Goal: Information Seeking & Learning: Compare options

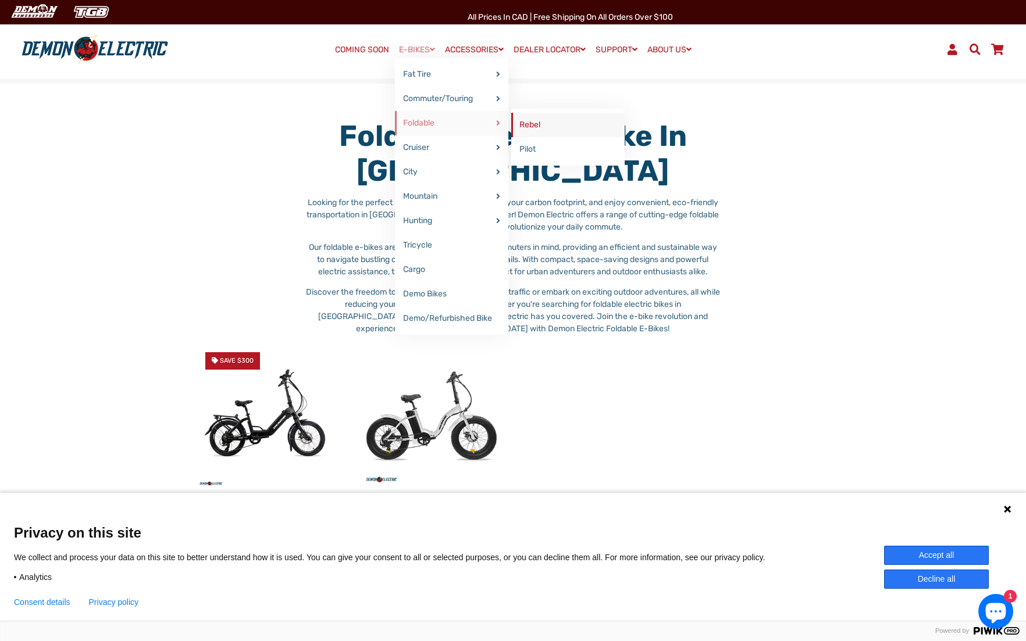
click at [527, 123] on link "Rebel" at bounding box center [567, 125] width 113 height 24
click at [525, 152] on link "Pilot" at bounding box center [567, 149] width 113 height 24
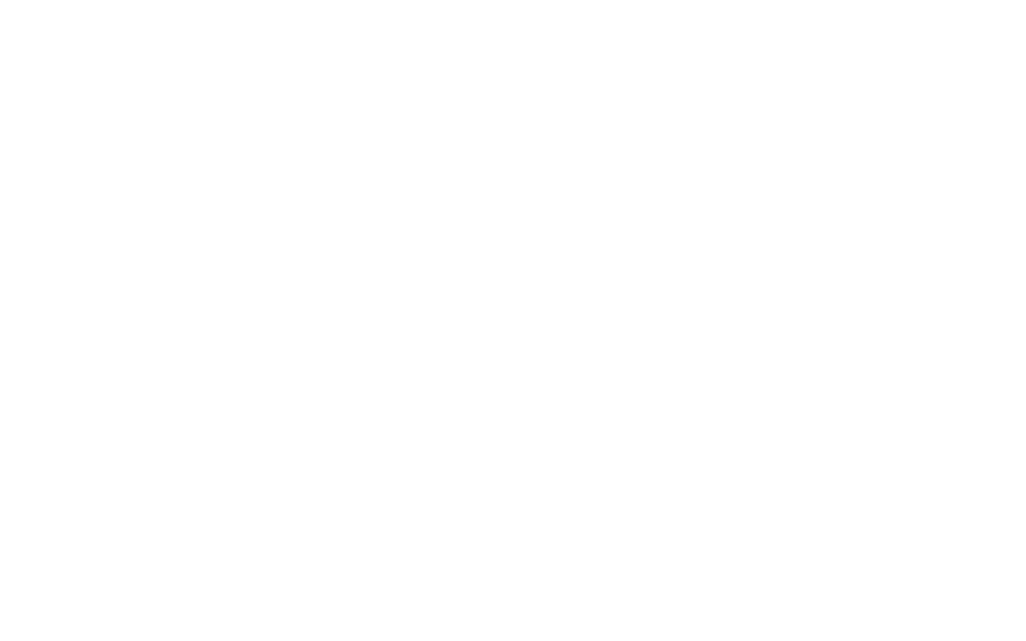
select select "******"
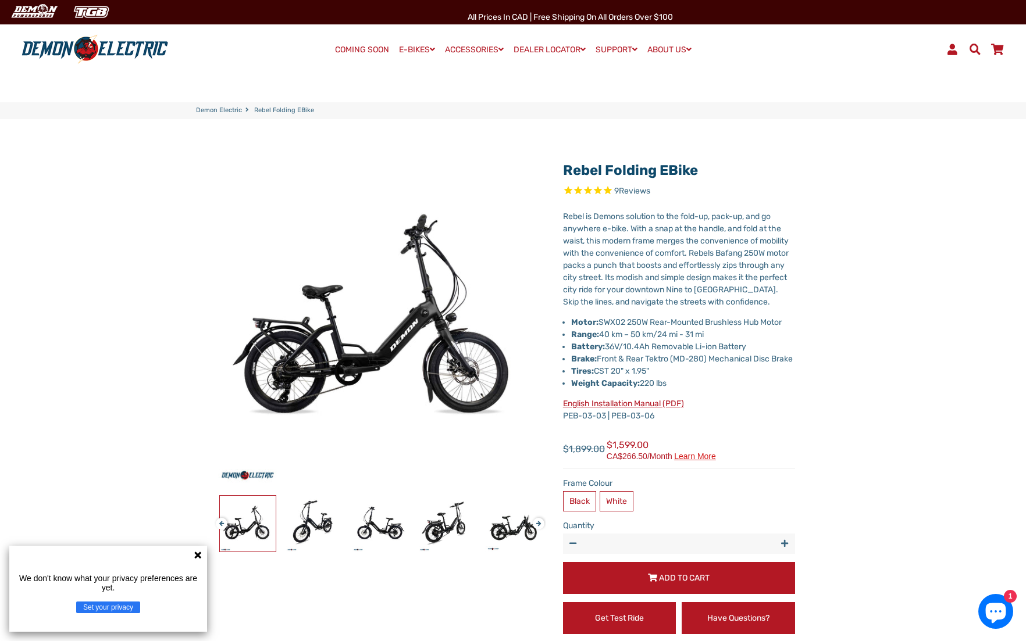
click at [540, 526] on button "Next" at bounding box center [536, 518] width 7 height 13
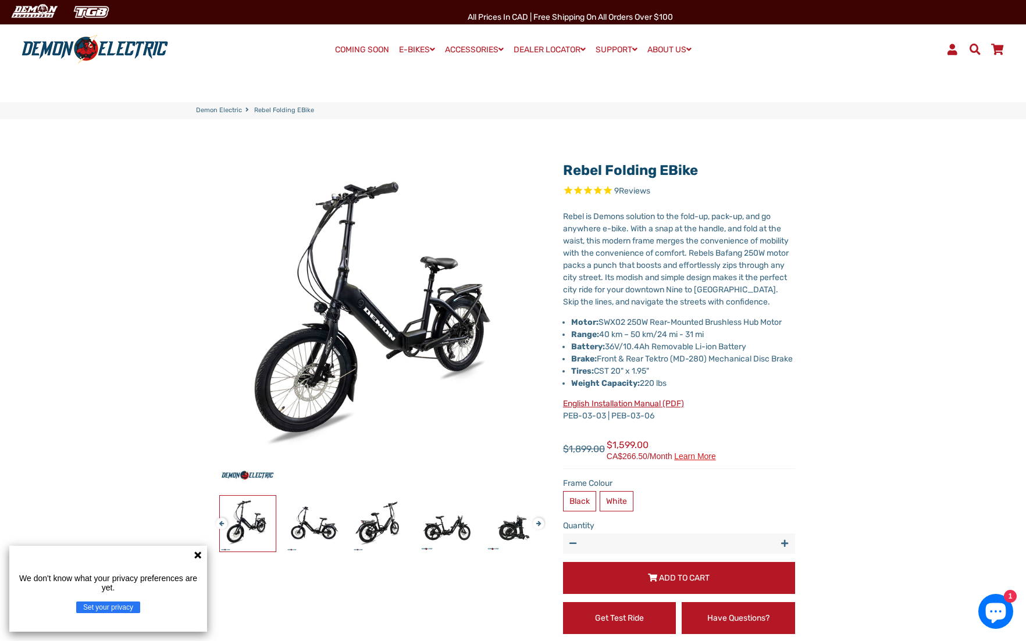
click at [540, 526] on button "Next" at bounding box center [536, 518] width 7 height 13
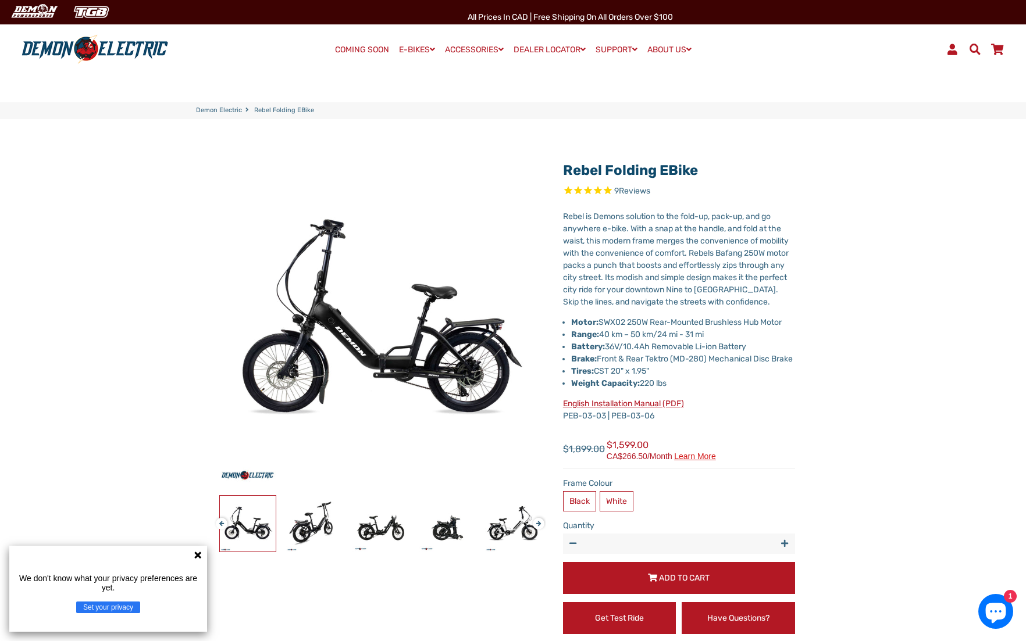
click at [540, 526] on button "Next" at bounding box center [536, 518] width 7 height 13
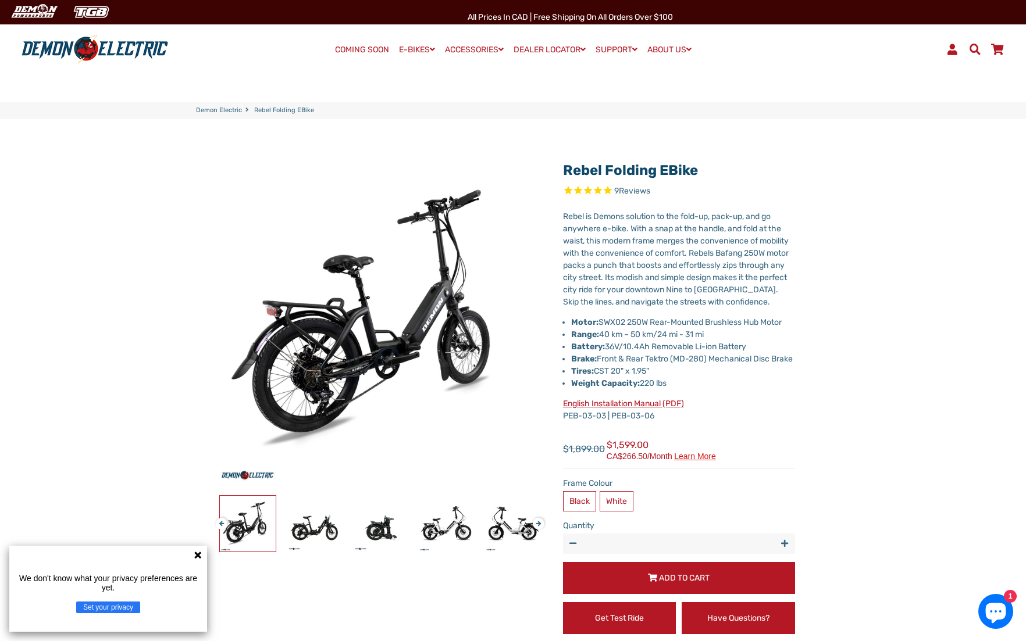
click at [540, 526] on button "Next" at bounding box center [536, 518] width 7 height 13
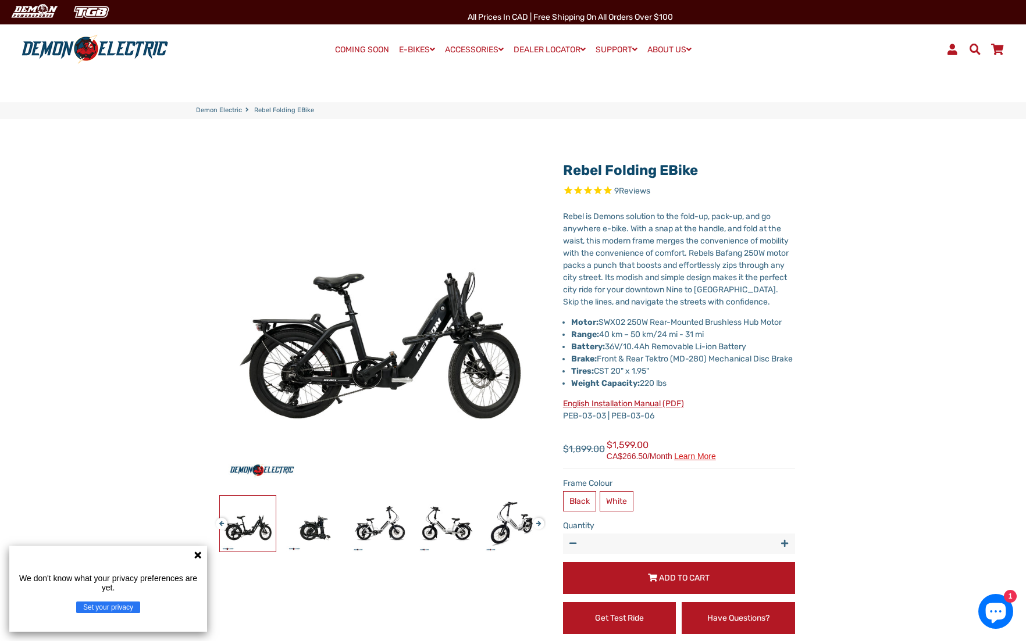
click at [540, 526] on button "Next" at bounding box center [536, 518] width 7 height 13
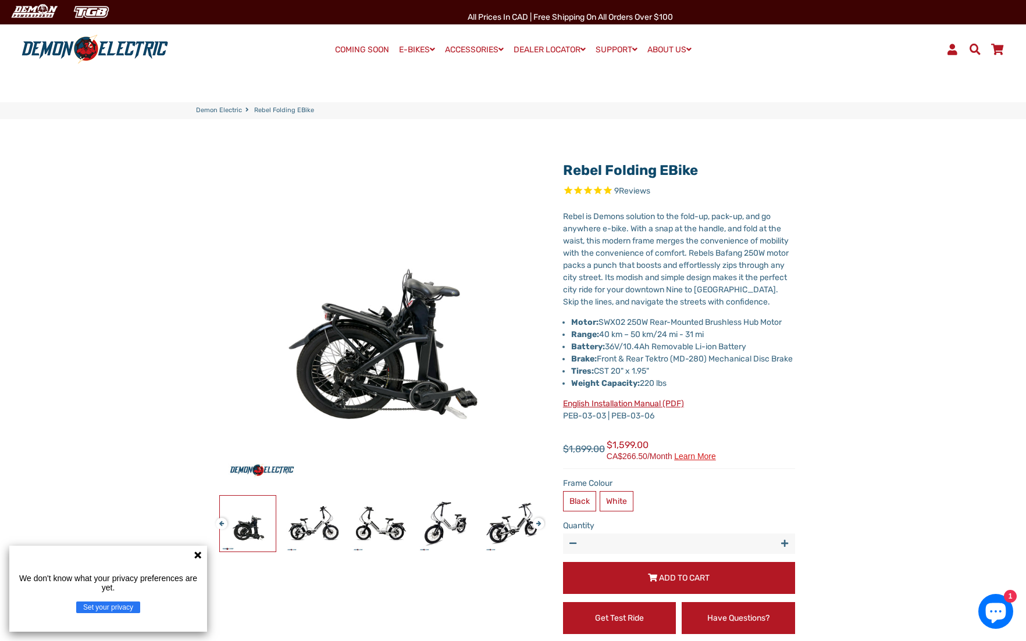
click at [540, 526] on button "Next" at bounding box center [536, 518] width 7 height 13
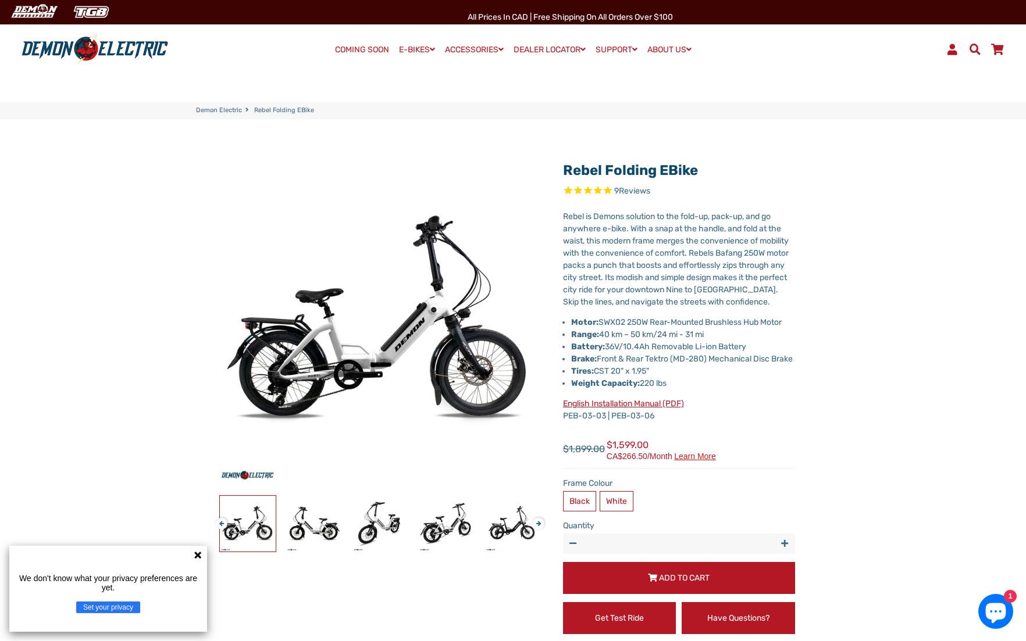
click at [540, 526] on button "Next" at bounding box center [536, 518] width 7 height 13
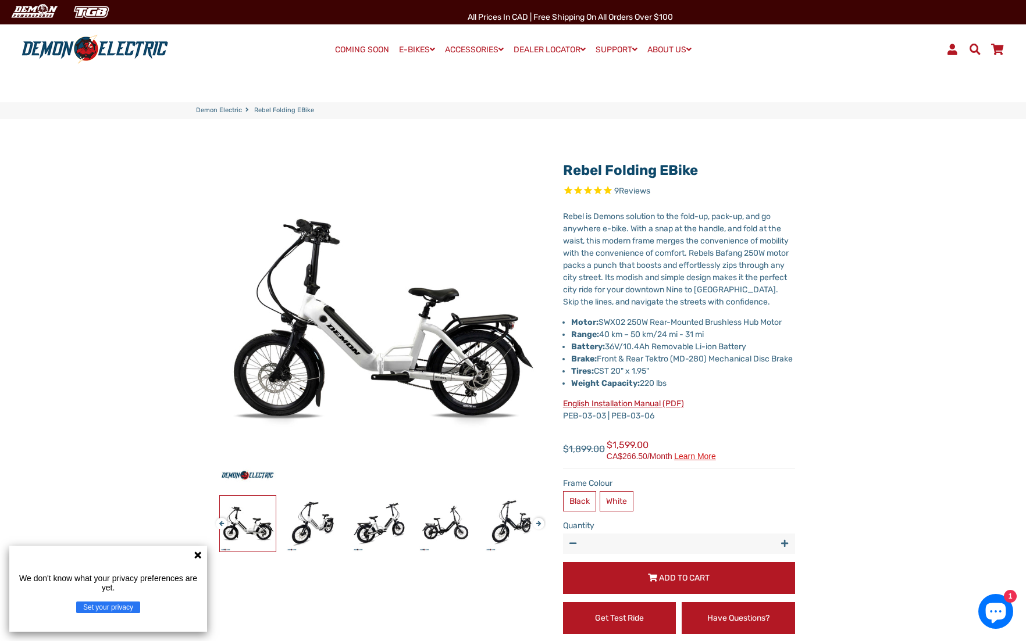
click at [540, 526] on button "Next" at bounding box center [536, 518] width 7 height 13
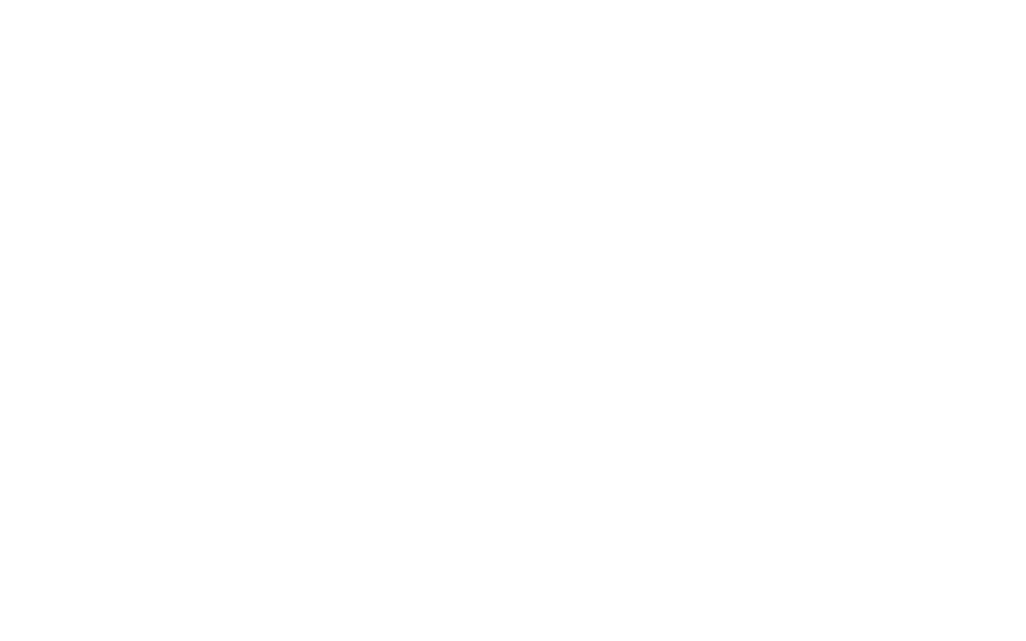
select select "******"
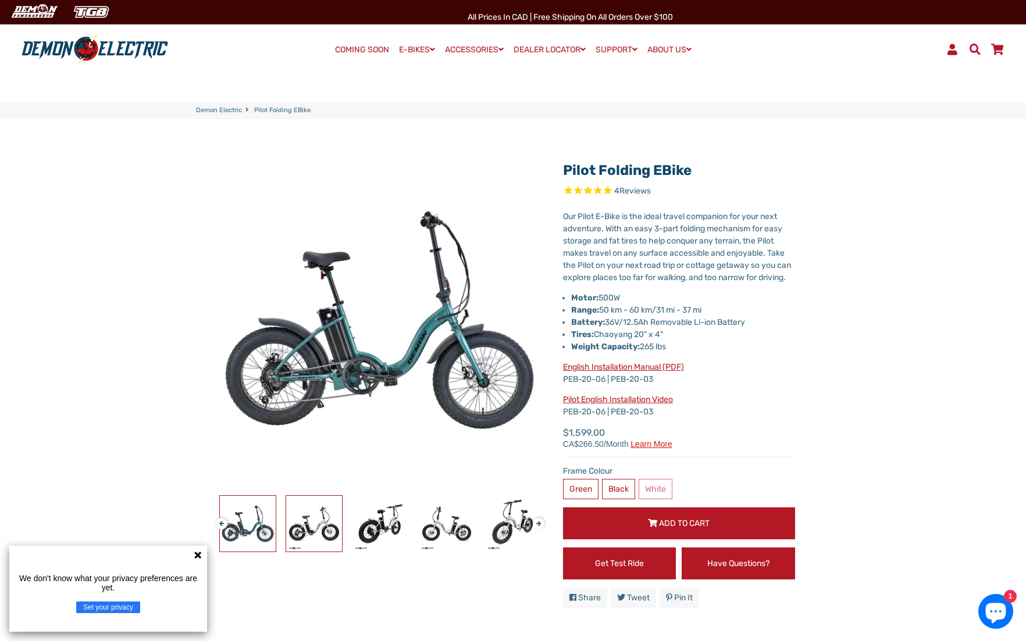
click at [313, 533] on img at bounding box center [314, 524] width 56 height 56
click at [538, 524] on button "Next" at bounding box center [536, 518] width 7 height 13
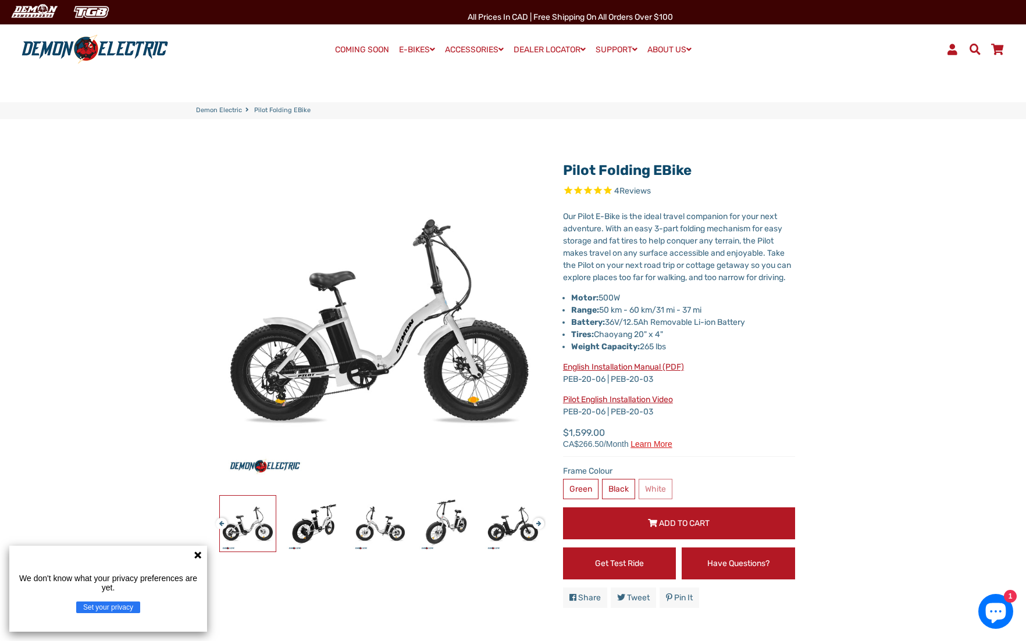
click at [538, 524] on button "Next" at bounding box center [536, 518] width 7 height 13
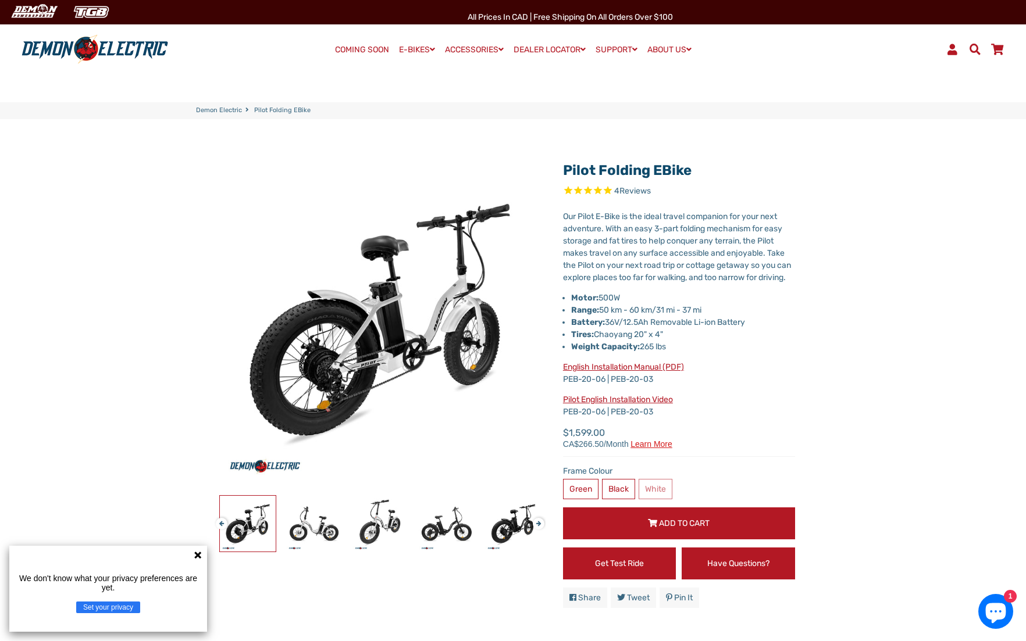
click at [538, 524] on button "Next" at bounding box center [536, 518] width 7 height 13
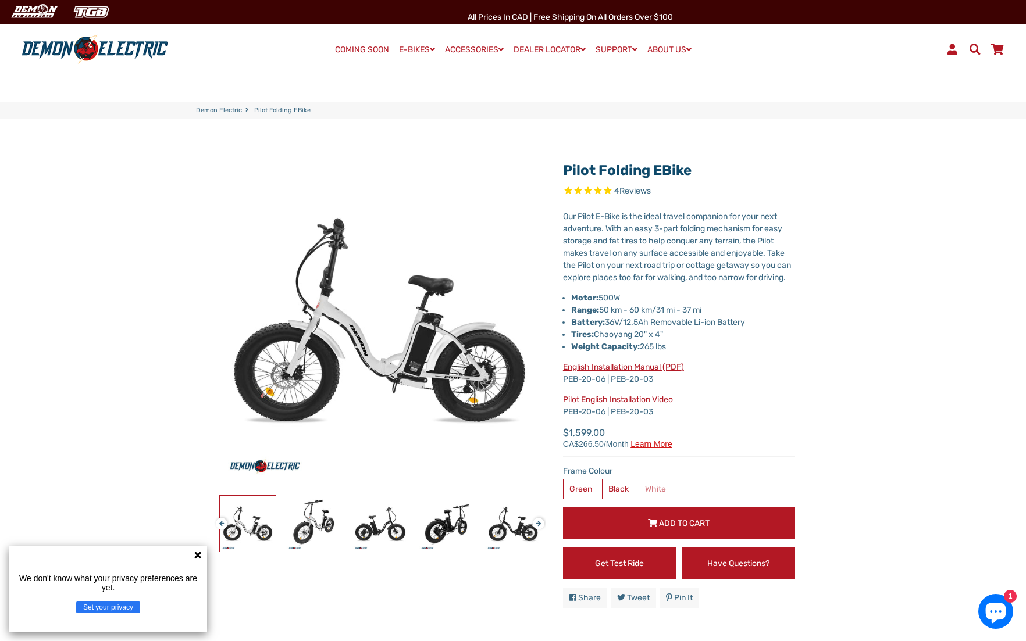
click at [538, 524] on button "Next" at bounding box center [536, 518] width 7 height 13
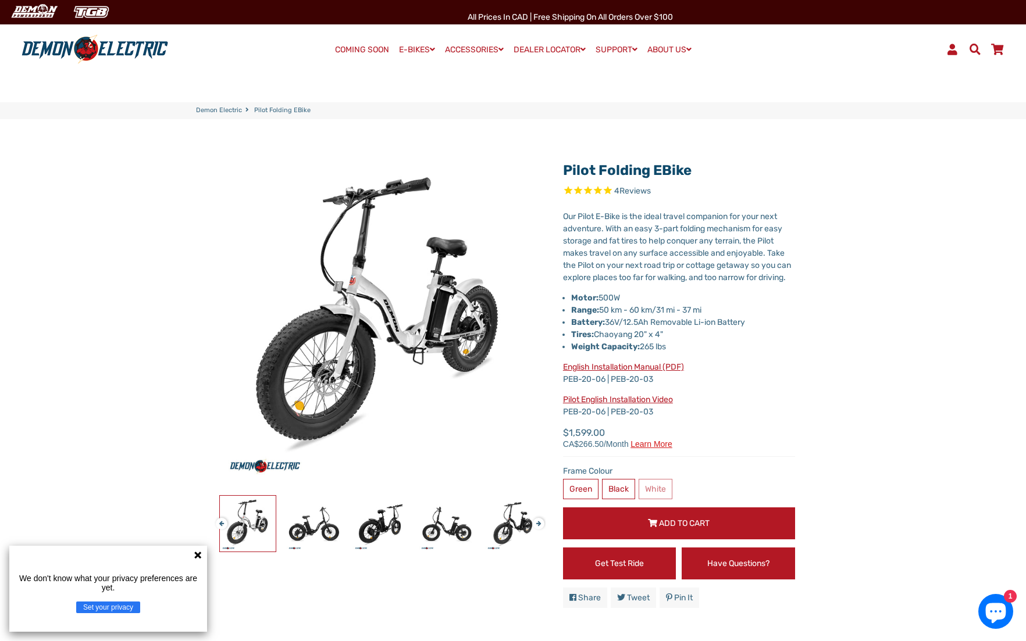
click at [538, 524] on button "Next" at bounding box center [536, 518] width 7 height 13
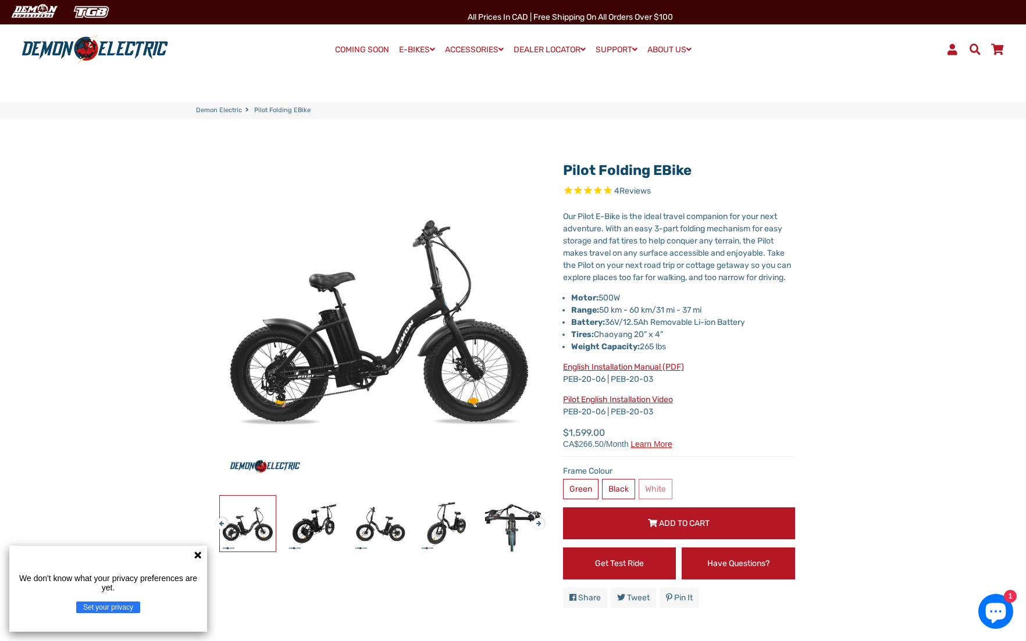
click at [538, 524] on button "Next" at bounding box center [536, 518] width 7 height 13
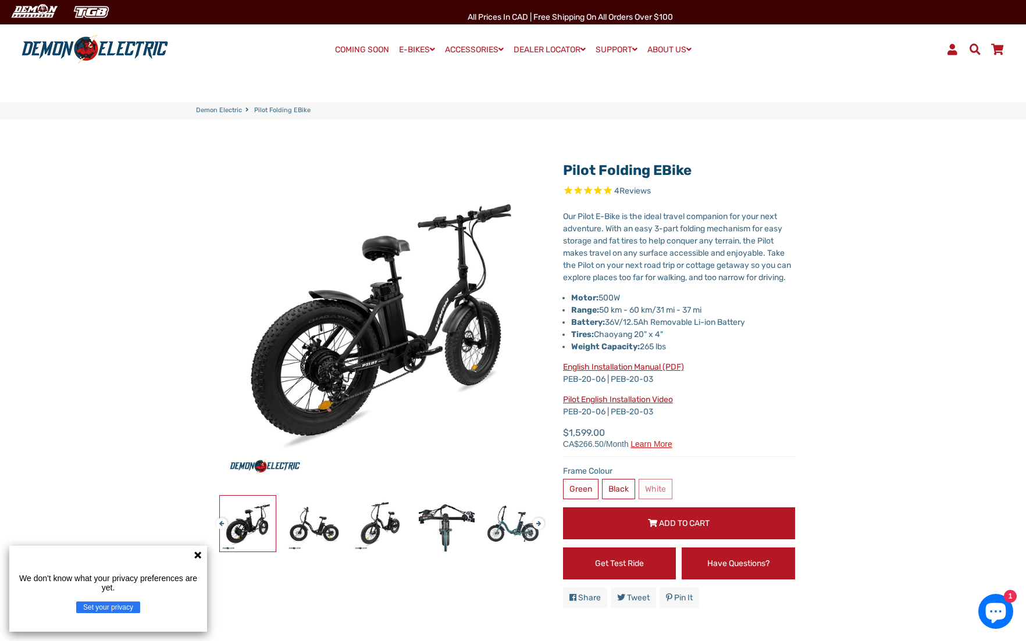
click at [538, 524] on button "Next" at bounding box center [536, 518] width 7 height 13
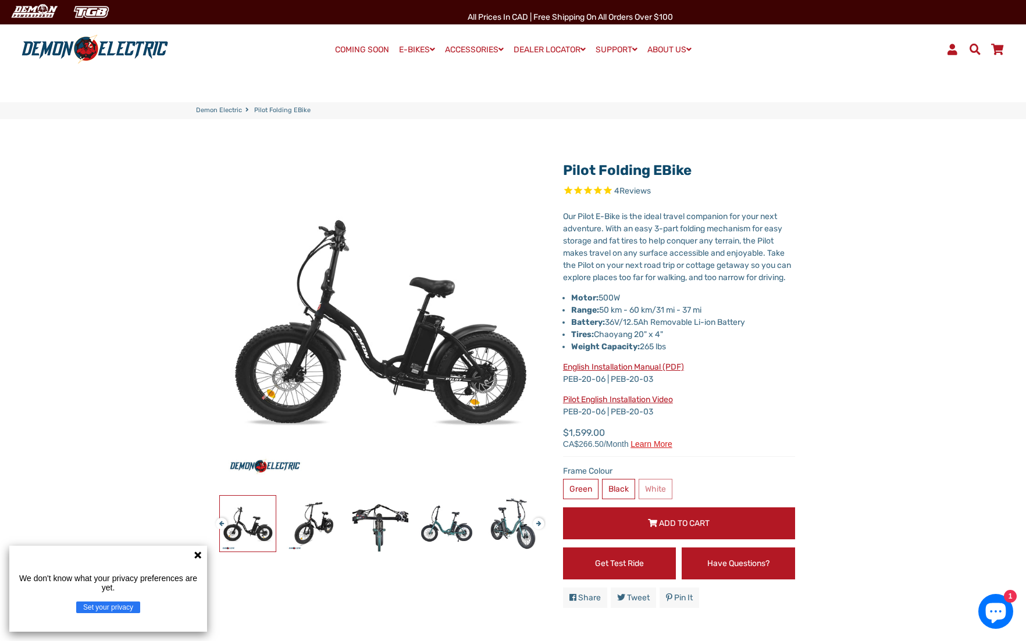
click at [538, 524] on button "Next" at bounding box center [536, 518] width 7 height 13
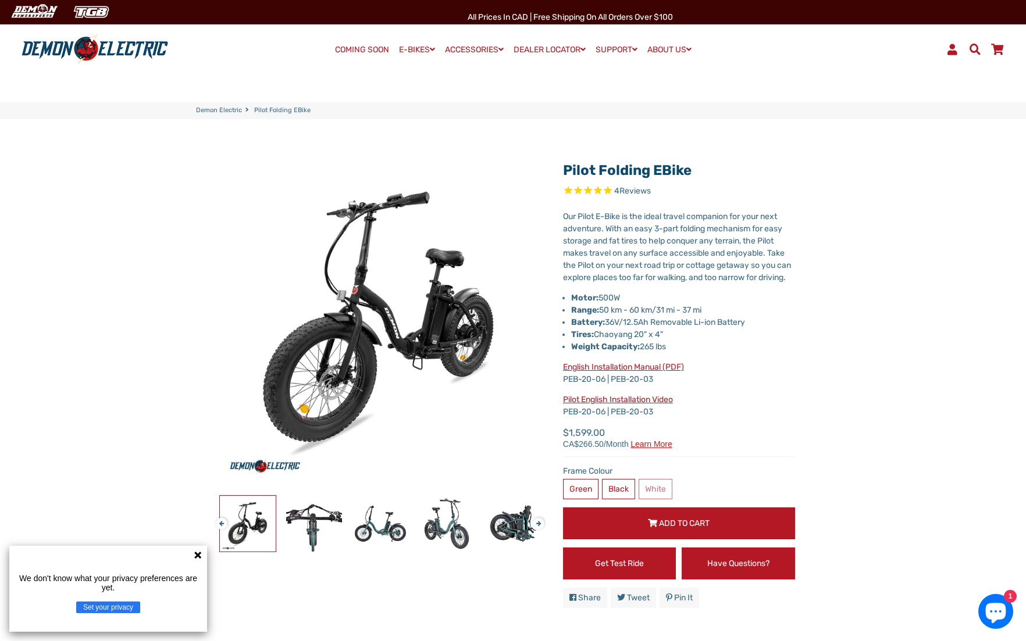
click at [538, 524] on button "Next" at bounding box center [536, 518] width 7 height 13
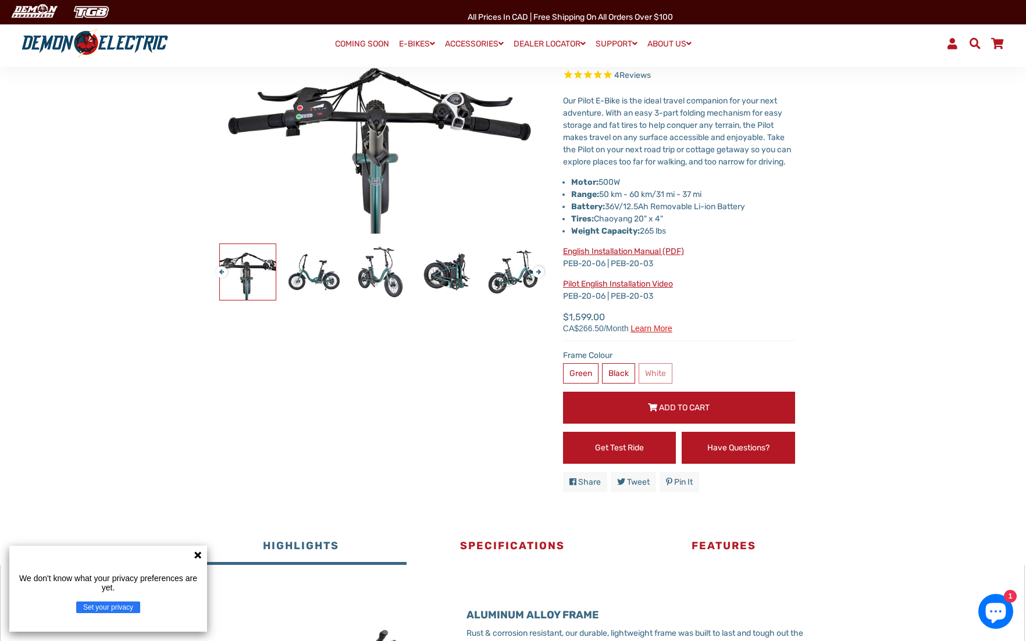
scroll to position [116, 0]
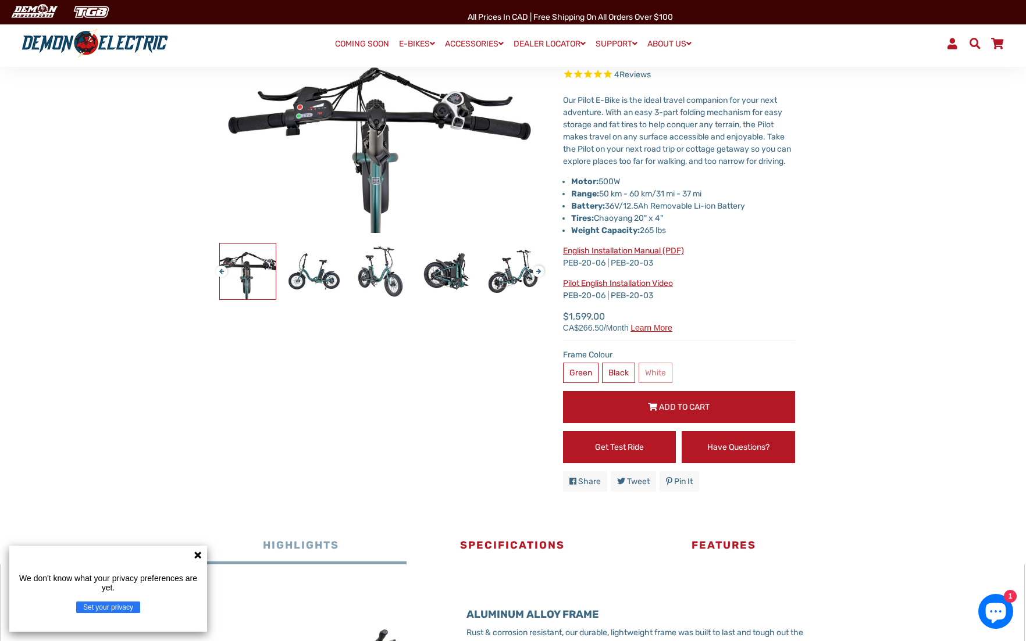
drag, startPoint x: 194, startPoint y: 558, endPoint x: 199, endPoint y: 548, distance: 10.4
click at [195, 556] on icon at bounding box center [197, 555] width 9 height 9
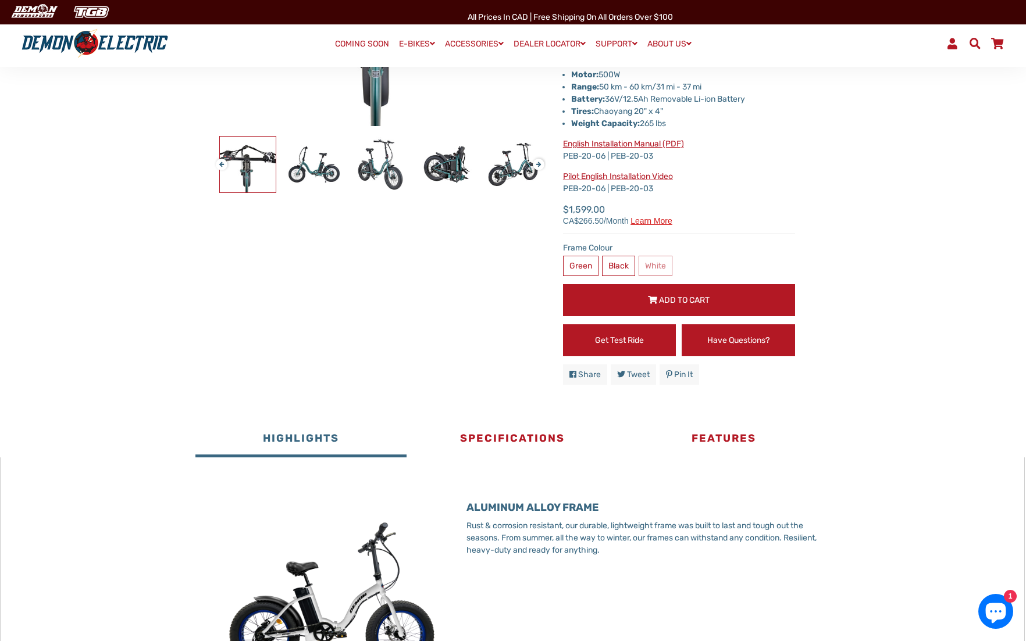
scroll to position [233, 0]
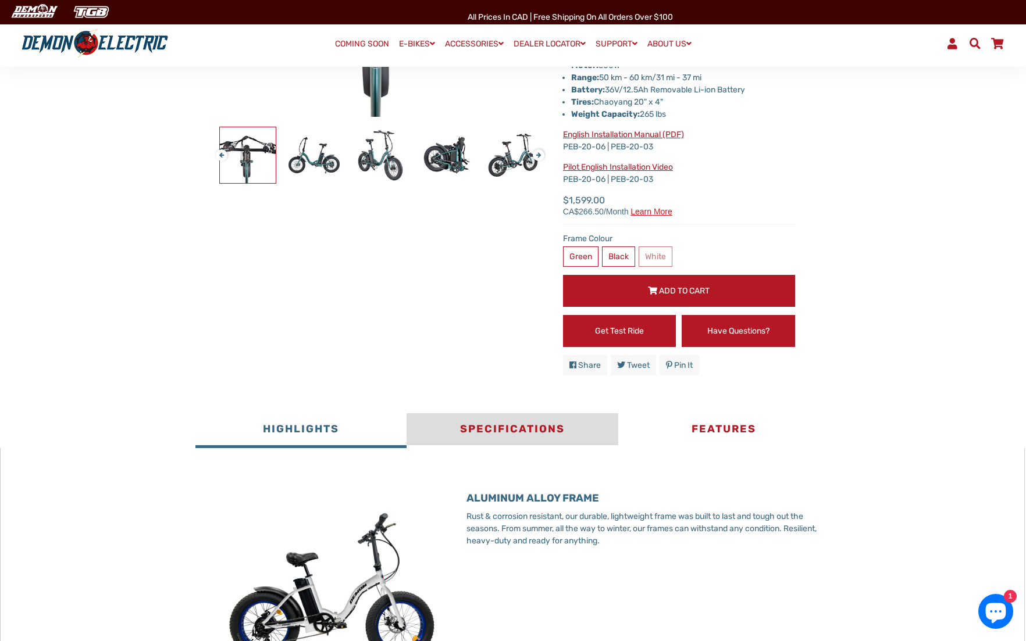
click at [524, 447] on button "Specifications" at bounding box center [511, 430] width 211 height 35
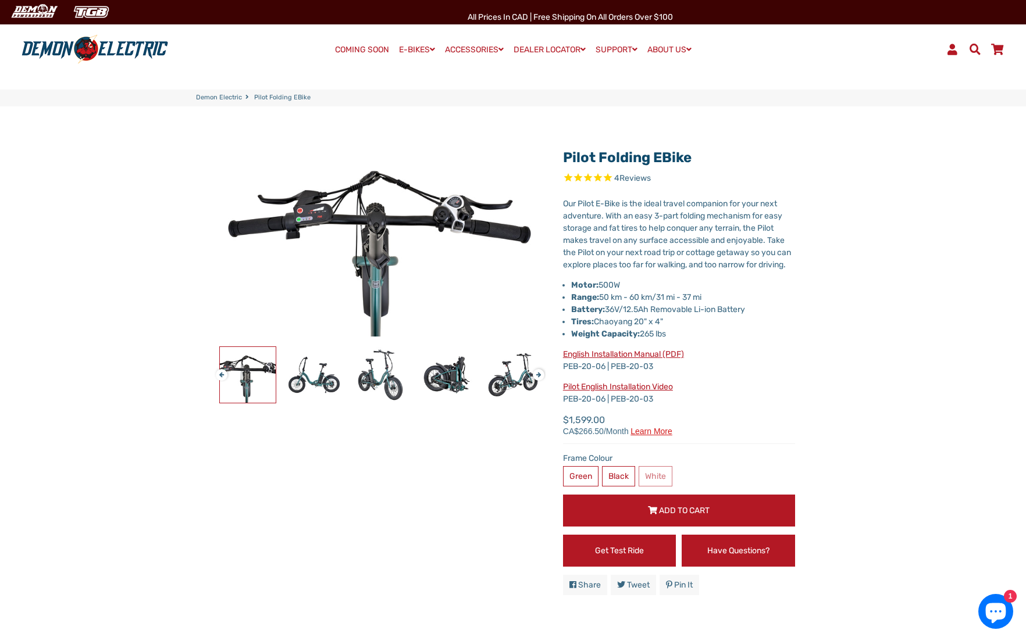
scroll to position [0, 0]
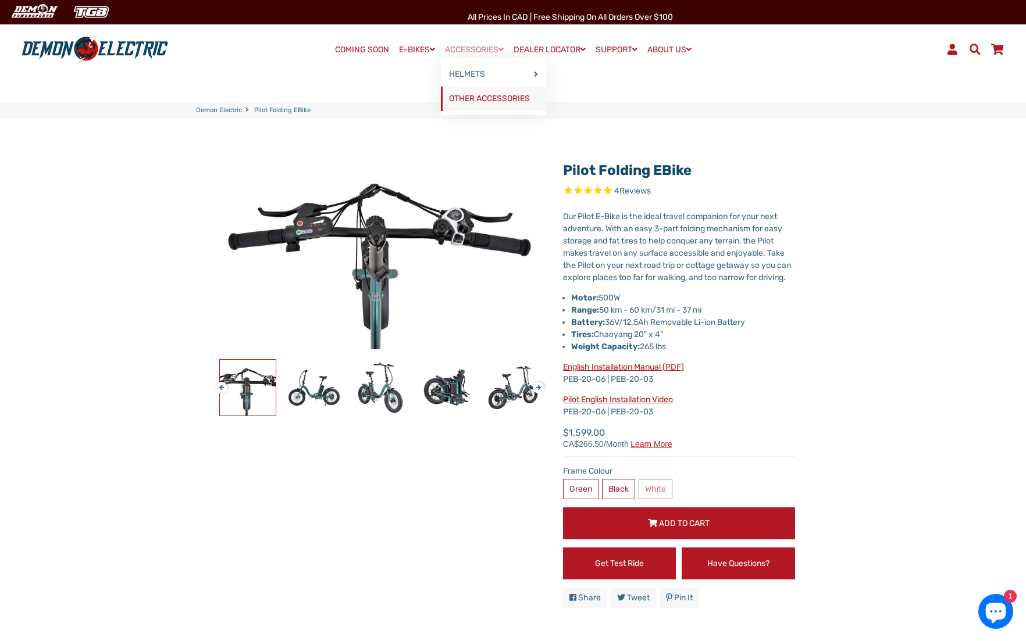
click at [490, 98] on link "OTHER ACCESSORIES" at bounding box center [493, 99] width 105 height 24
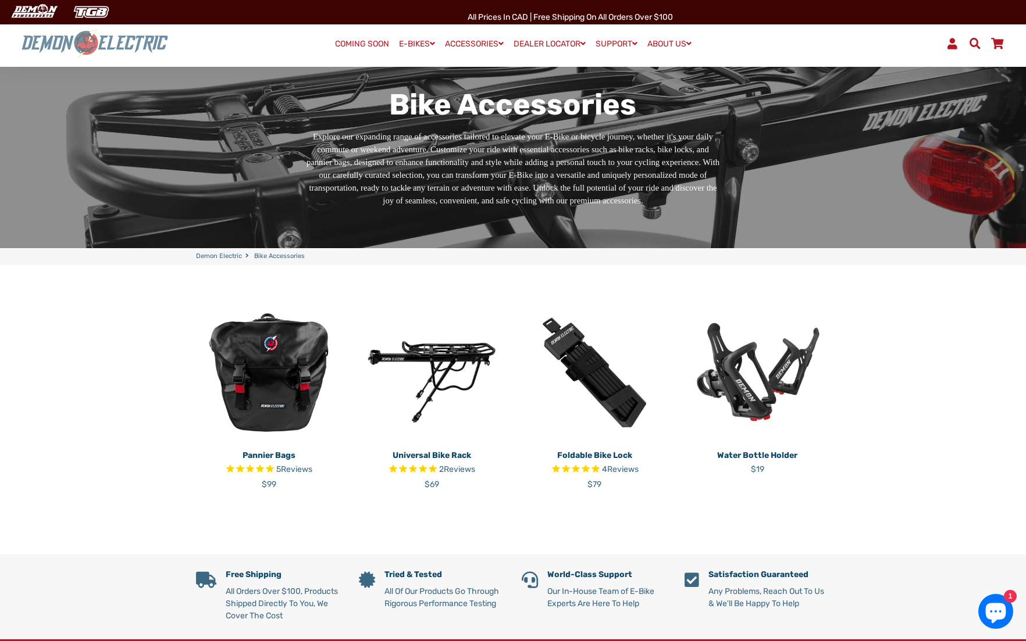
scroll to position [77, 0]
